Goal: Check status: Check status

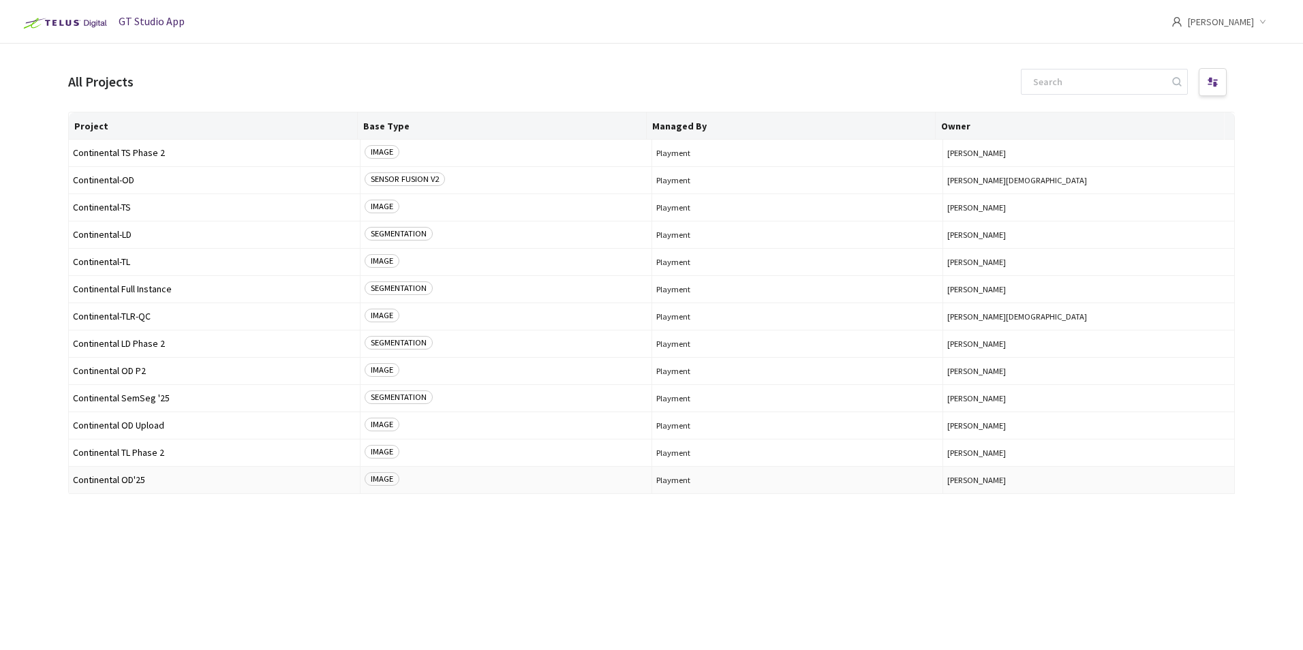
click at [125, 479] on span "Continental OD'25" at bounding box center [214, 480] width 283 height 10
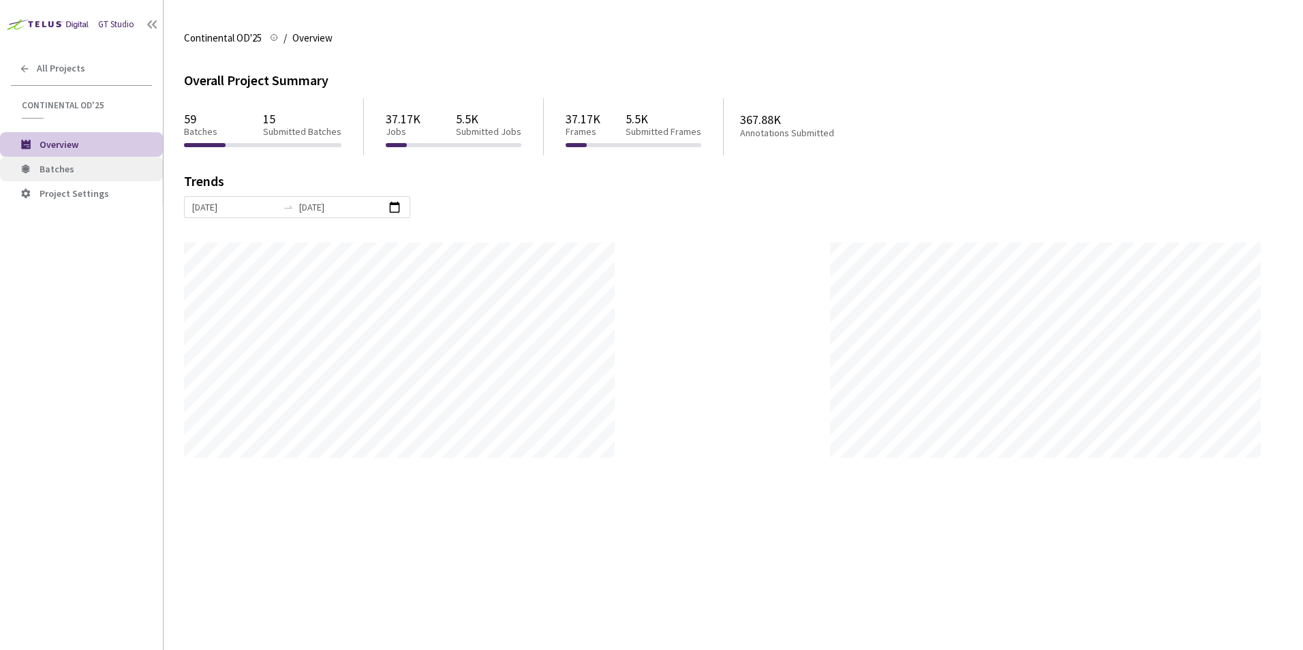
scroll to position [650, 1303]
click at [112, 168] on span "Batches" at bounding box center [96, 170] width 112 height 12
